Goal: Find specific page/section

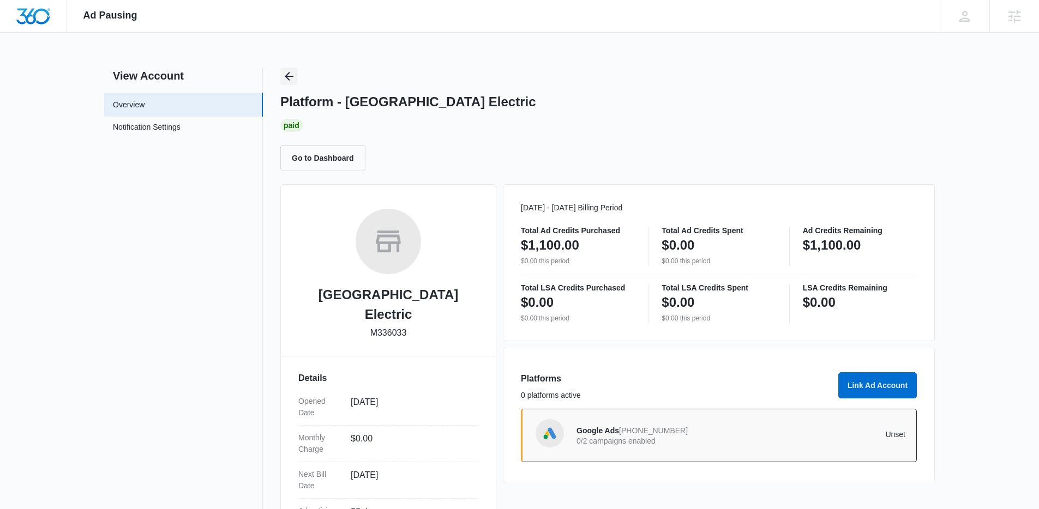
click at [289, 75] on icon "Back" at bounding box center [289, 76] width 13 height 13
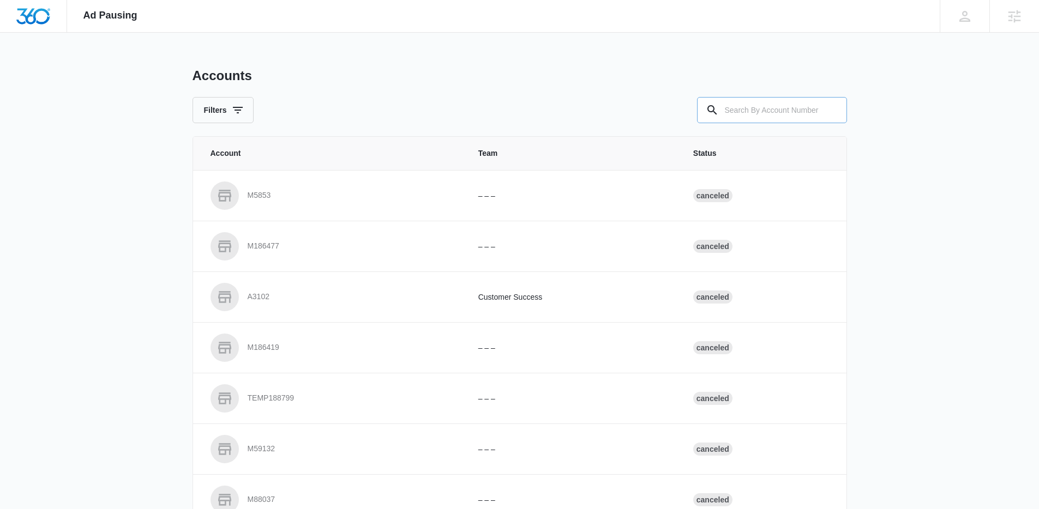
drag, startPoint x: 717, startPoint y: 107, endPoint x: 742, endPoint y: 115, distance: 26.1
click at [733, 113] on div at bounding box center [772, 110] width 150 height 26
click at [742, 115] on input "text" at bounding box center [772, 110] width 150 height 26
paste input "M176737"
type input "M176737"
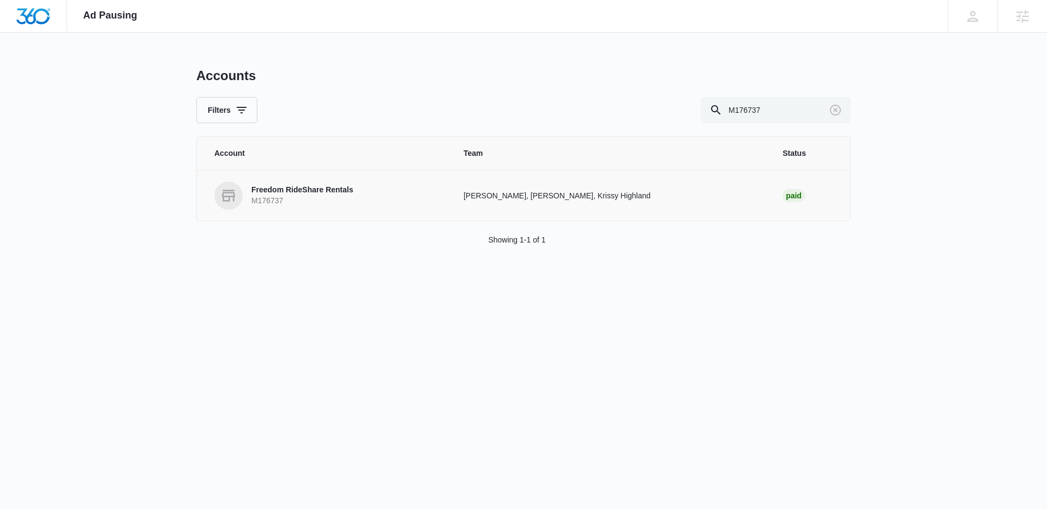
click at [316, 196] on p "M176737" at bounding box center [302, 201] width 102 height 11
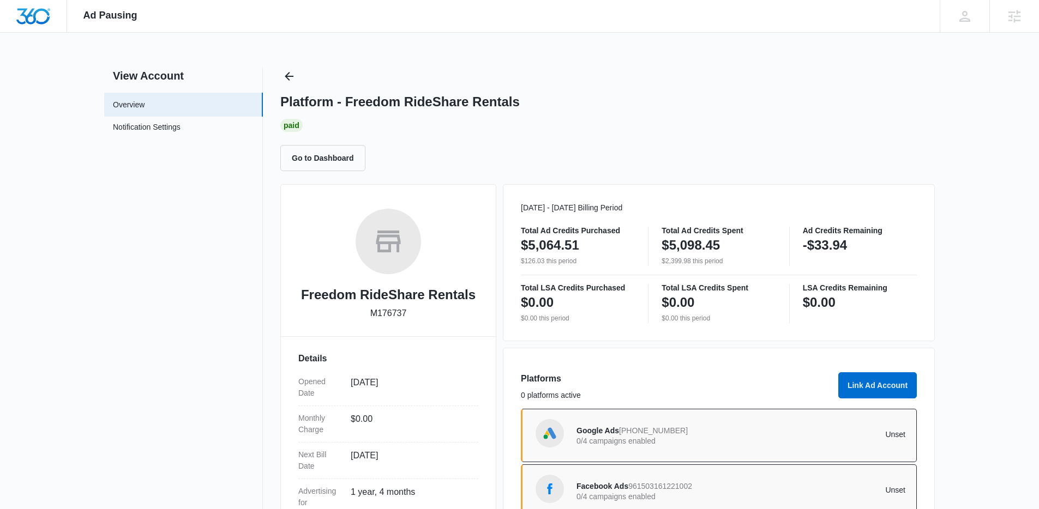
click at [302, 73] on div "Platform - Freedom RideShare Rentals Paid Go to Dashboard" at bounding box center [607, 120] width 655 height 104
click at [290, 78] on icon "Back" at bounding box center [289, 76] width 13 height 13
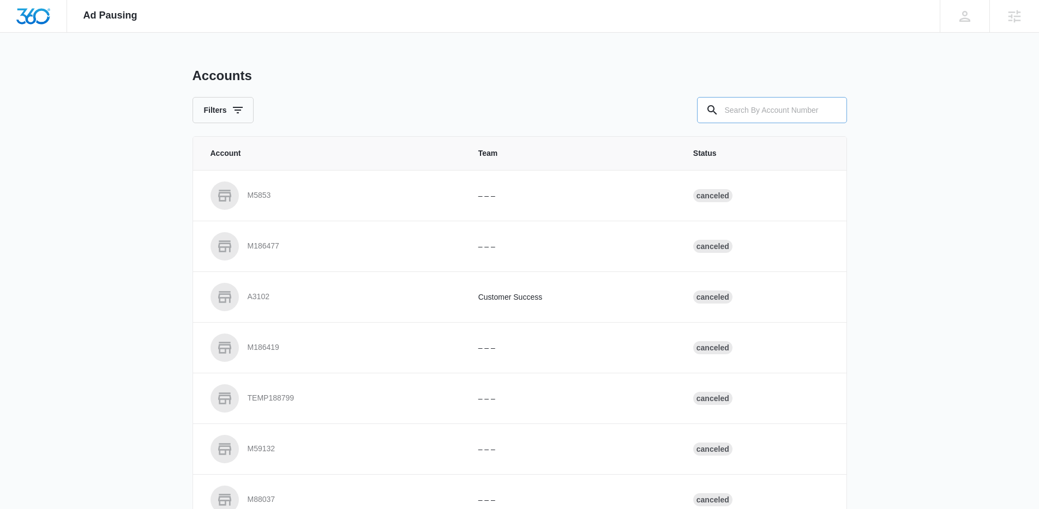
click at [798, 106] on input "text" at bounding box center [772, 110] width 150 height 26
paste input "M335185"
type input "M335185"
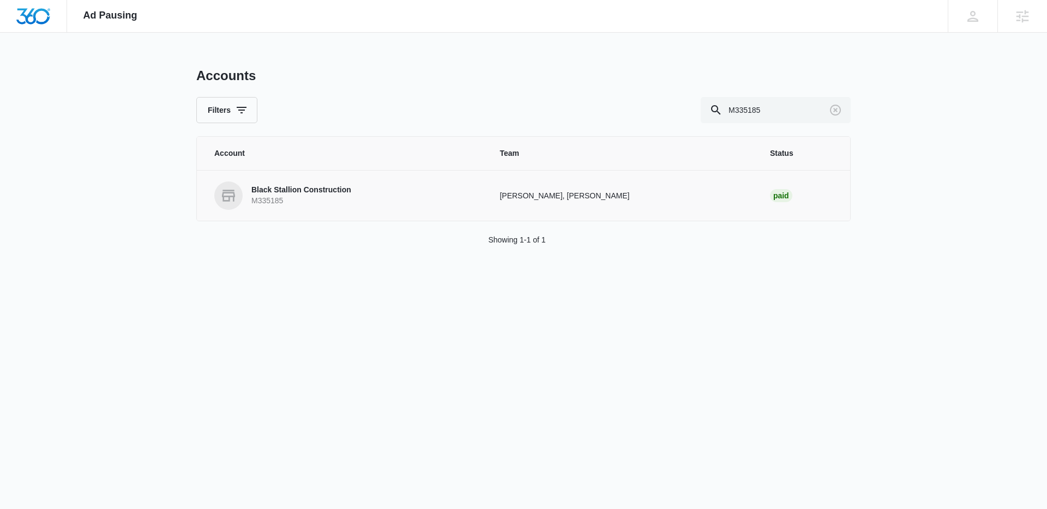
click at [267, 187] on p "Black Stallion Construction" at bounding box center [301, 190] width 100 height 11
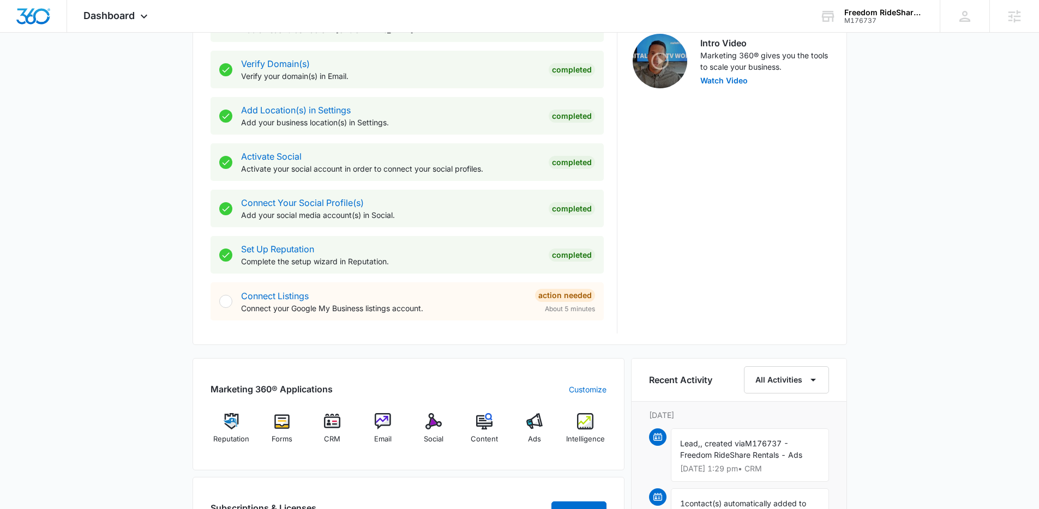
scroll to position [62, 0]
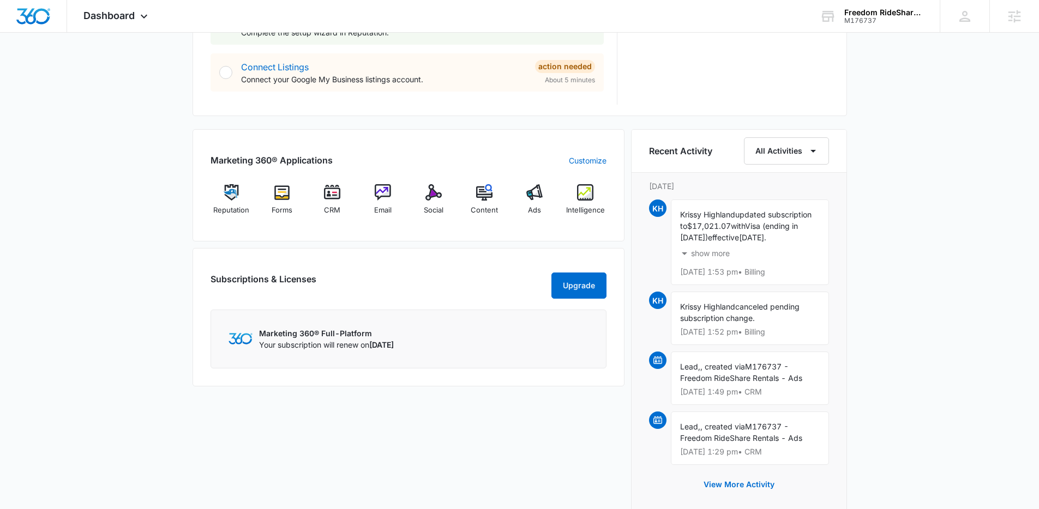
scroll to position [603, 0]
